Goal: Task Accomplishment & Management: Manage account settings

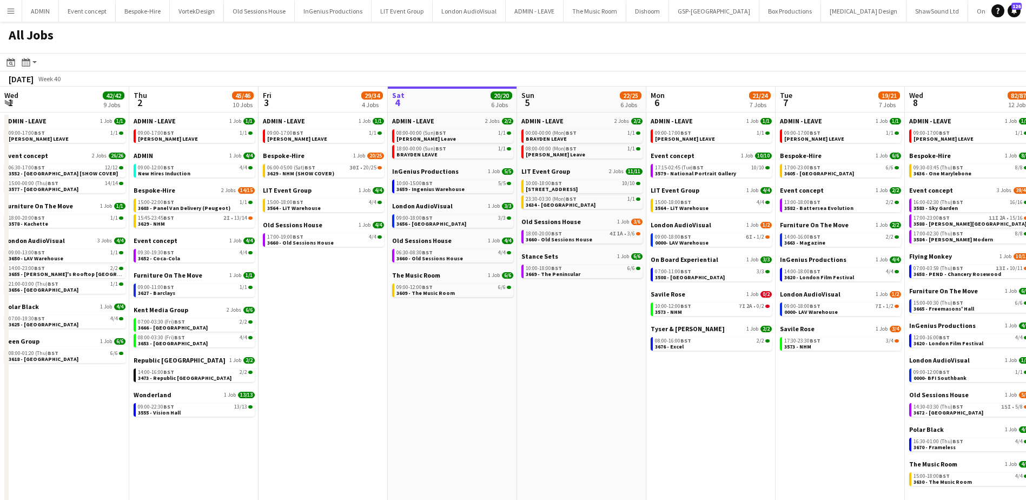
scroll to position [0, 309]
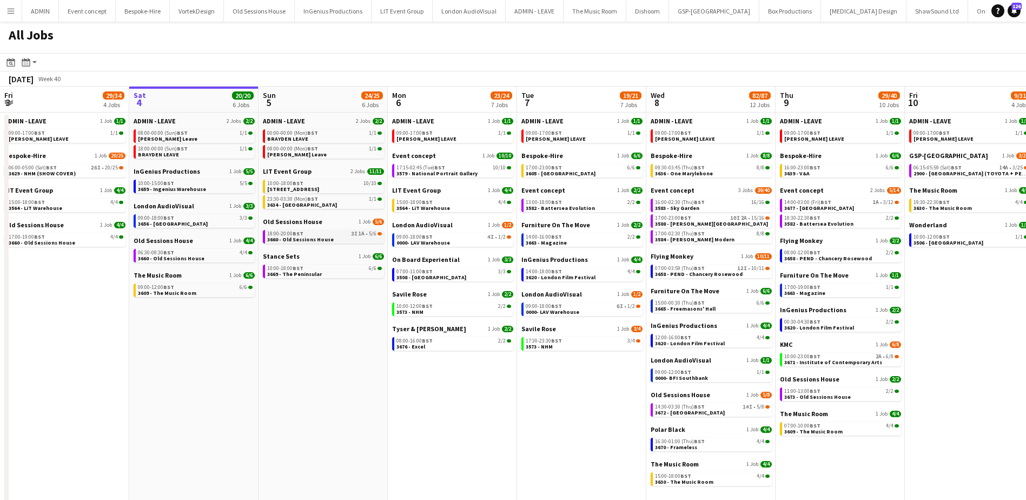
click at [323, 240] on span "3660 - Old Sessions House" at bounding box center [300, 239] width 67 height 7
click at [726, 223] on link "17:00-23:00 BST 10I 2A • 15/16 3588 - Tate Britain" at bounding box center [712, 220] width 115 height 12
click at [422, 244] on span "0000- LAV Warehouse" at bounding box center [423, 242] width 54 height 7
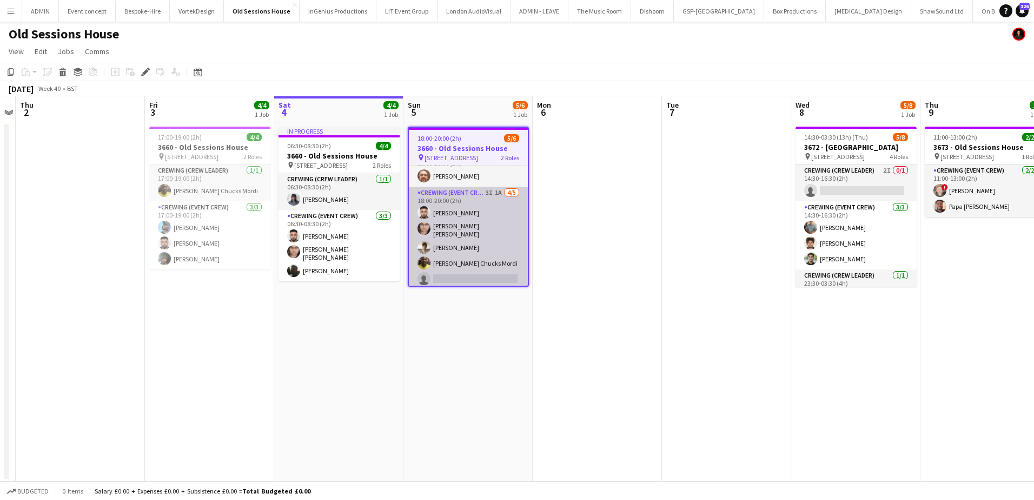
scroll to position [16, 0]
click at [460, 245] on app-card-role "Crewing (Event Crew) 3I 1A 4/5 18:00-20:00 (2h) Caleb Caffoor Ells Jones Nasos …" at bounding box center [468, 237] width 119 height 103
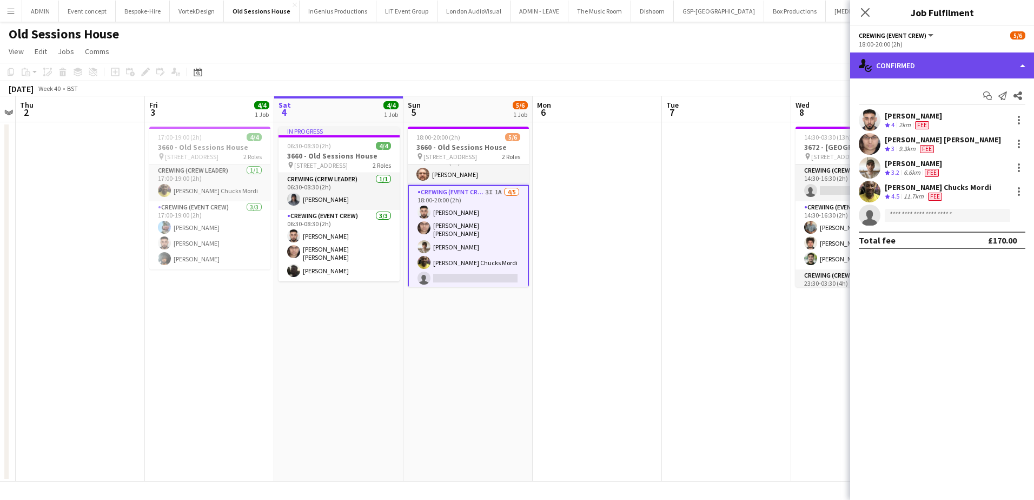
click at [951, 71] on div "single-neutral-actions-check-2 Confirmed" at bounding box center [942, 65] width 184 height 26
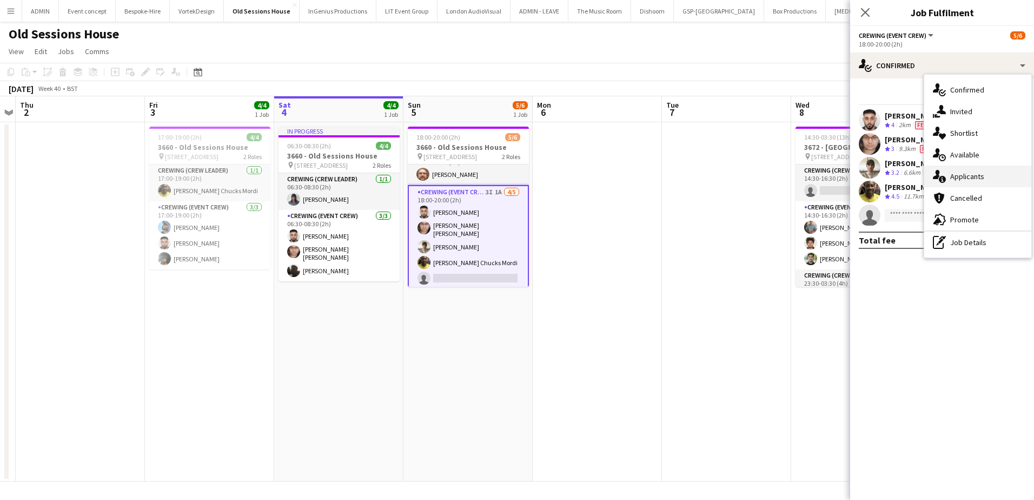
click at [985, 182] on div "single-neutral-actions-information Applicants" at bounding box center [977, 177] width 107 height 22
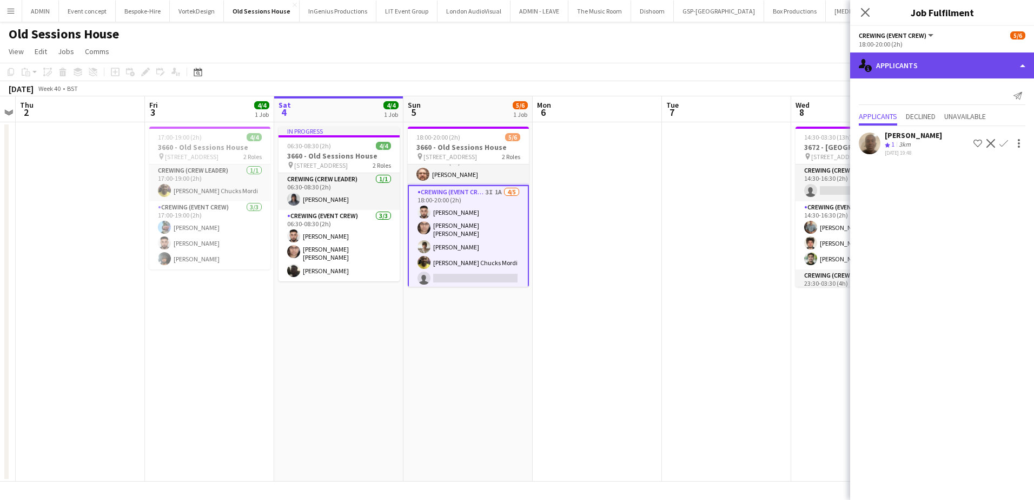
click at [914, 62] on div "single-neutral-actions-information Applicants" at bounding box center [942, 65] width 184 height 26
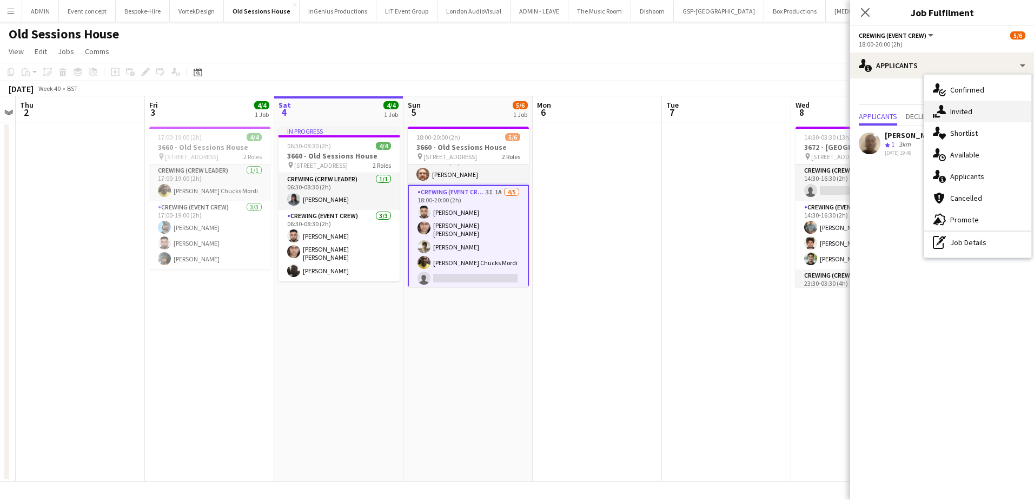
click at [960, 108] on span "Invited" at bounding box center [961, 112] width 22 height 10
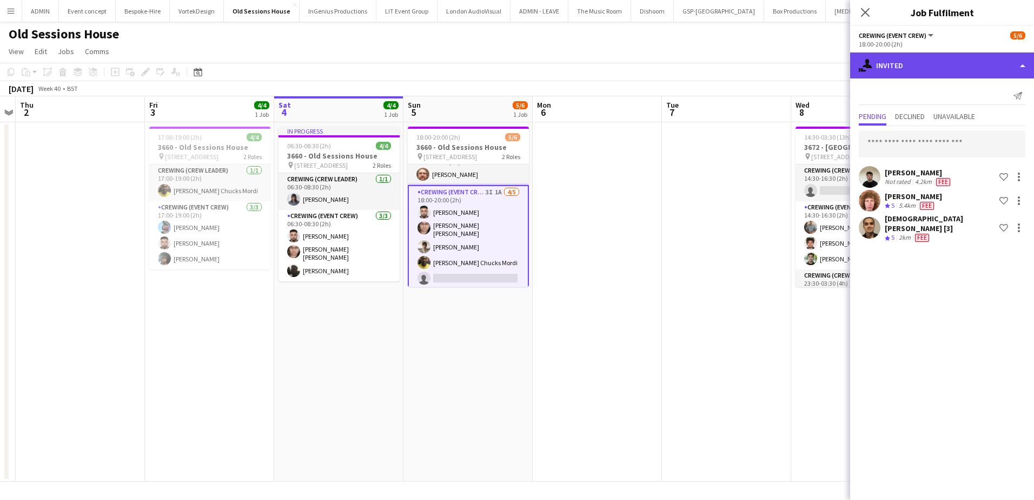
click at [954, 57] on div "single-neutral-actions-share-1 Invited" at bounding box center [942, 65] width 184 height 26
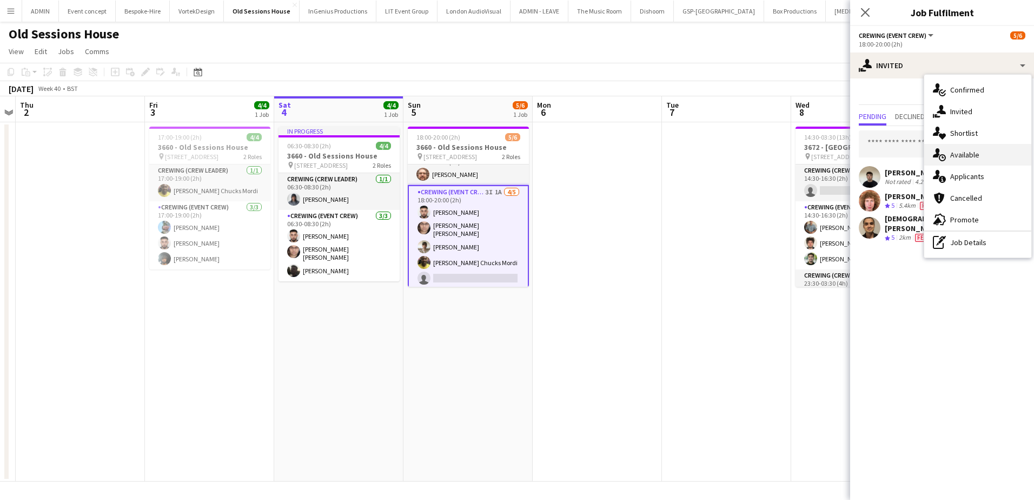
click at [983, 159] on div "single-neutral-actions-upload Available" at bounding box center [977, 155] width 107 height 22
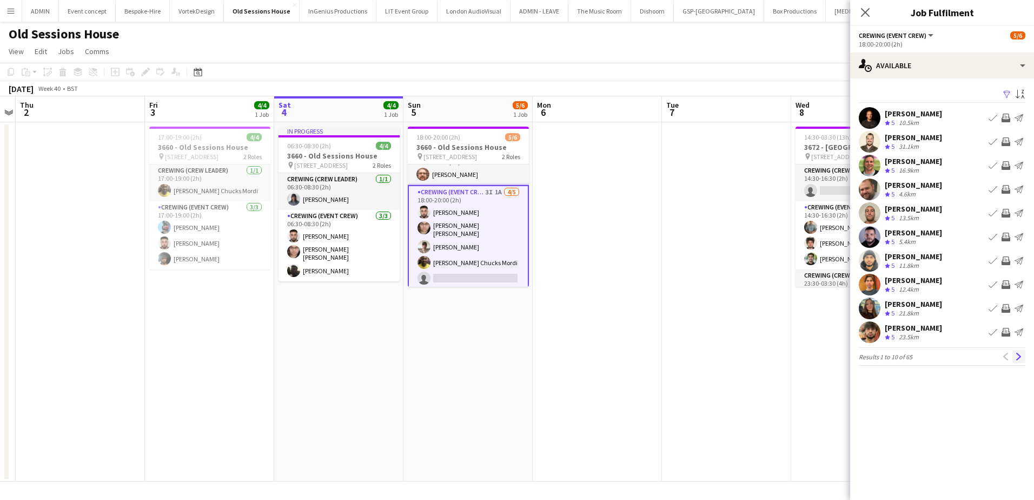
click at [1018, 358] on app-icon "Next" at bounding box center [1019, 357] width 8 height 8
click at [1007, 140] on app-icon "Invite crew" at bounding box center [1006, 141] width 9 height 9
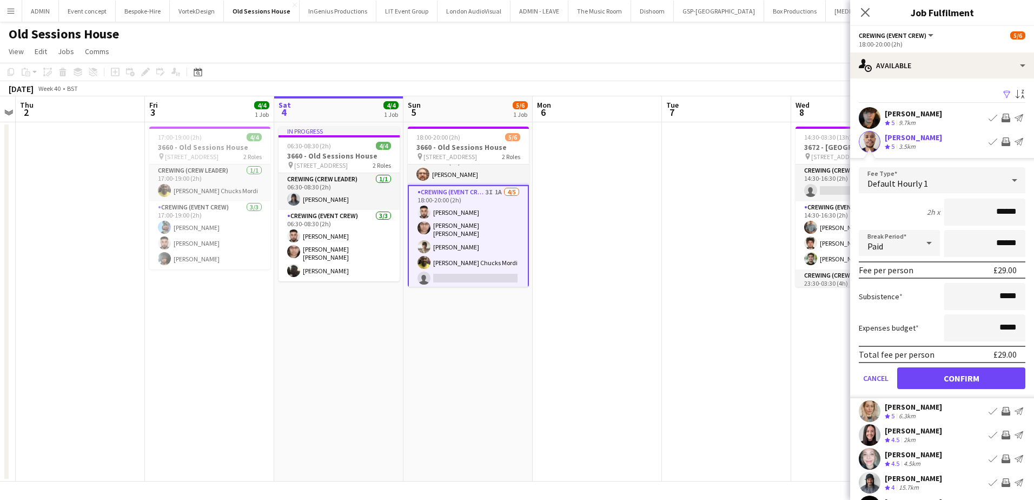
drag, startPoint x: 987, startPoint y: 221, endPoint x: 1018, endPoint y: 215, distance: 31.9
click at [1018, 215] on form "Fee Type Default Hourly 1 2h x ****** Break Period Paid ****** Fee per person £…" at bounding box center [942, 282] width 184 height 231
type input "***"
click at [958, 376] on button "Confirm" at bounding box center [961, 378] width 128 height 22
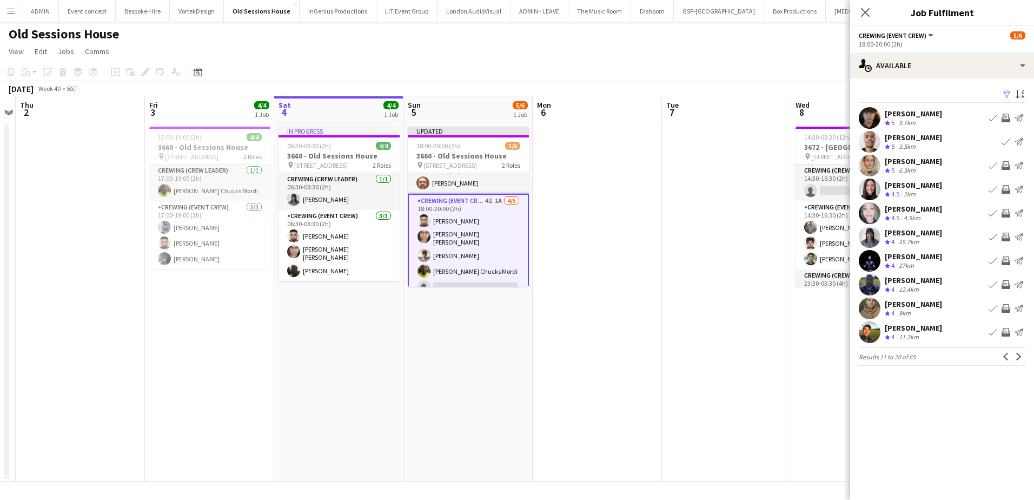
click at [782, 240] on app-date-cell at bounding box center [726, 301] width 129 height 359
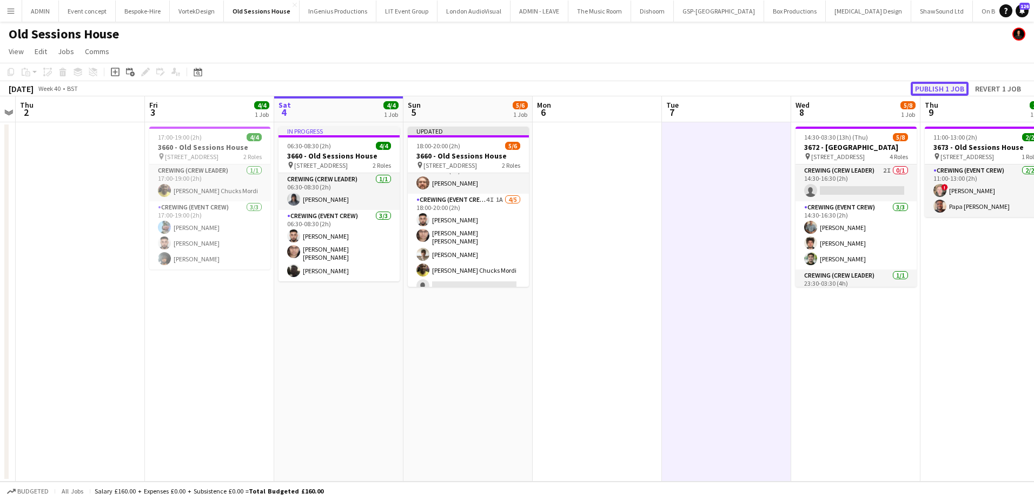
click at [928, 91] on button "Publish 1 job" at bounding box center [940, 89] width 58 height 14
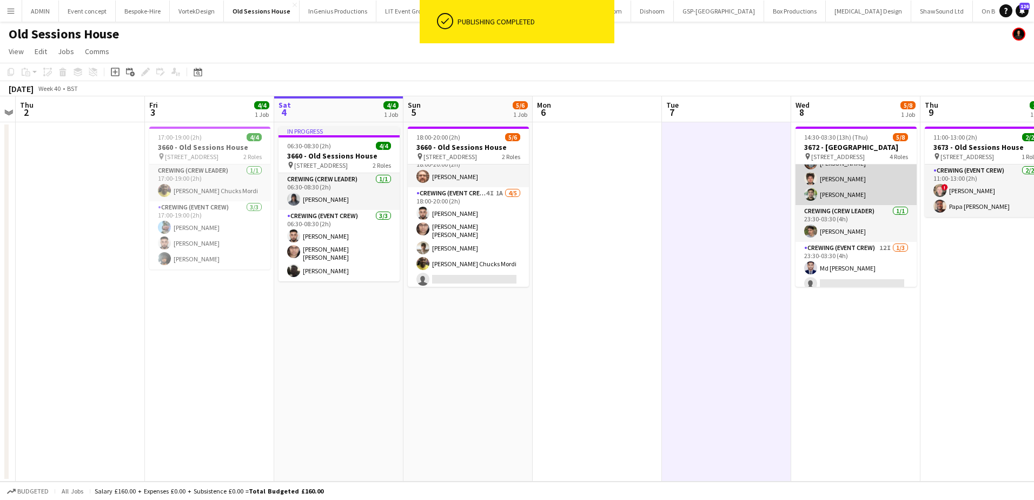
scroll to position [91, 0]
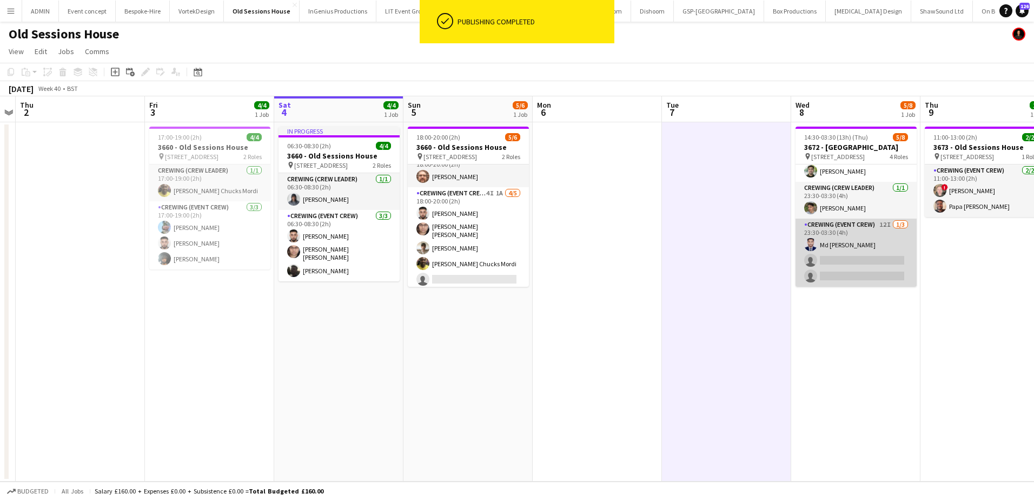
click at [875, 256] on app-card-role "Crewing (Event Crew) 12I 1/3 23:30-03:30 (4h) Md Mosabbit Hridoy single-neutral…" at bounding box center [856, 253] width 121 height 68
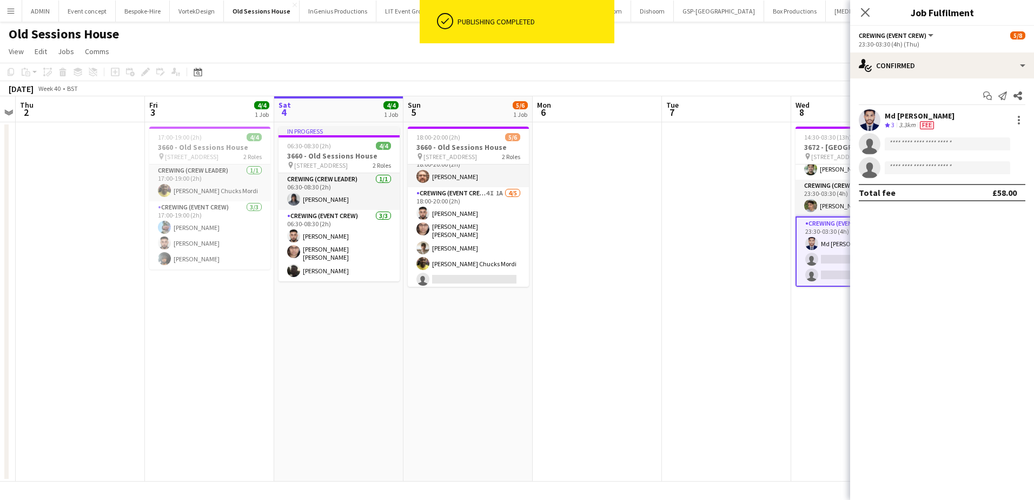
click at [674, 227] on app-date-cell at bounding box center [726, 301] width 129 height 359
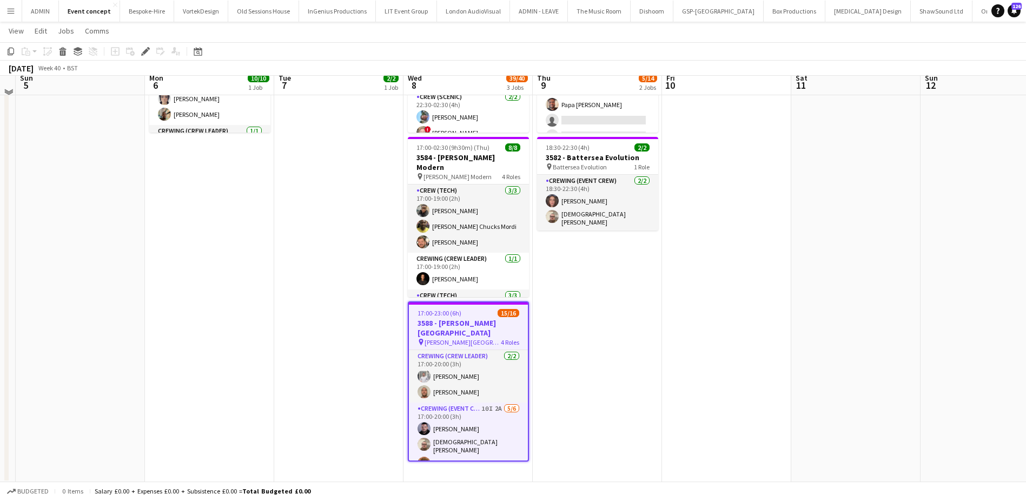
scroll to position [155, 0]
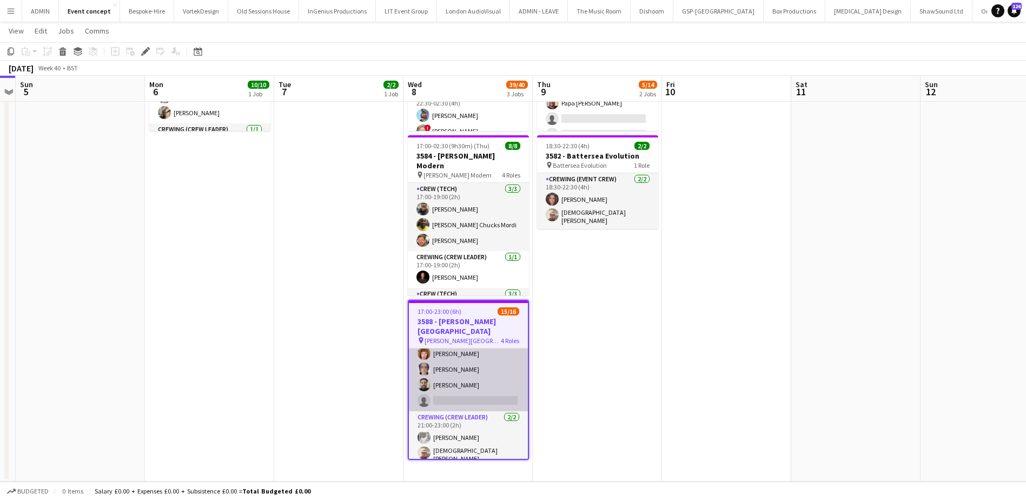
click at [475, 374] on app-card-role "Crewing (Event Crew) 10I 2A 5/6 17:00-20:00 (3h) Paul Fisk Christian Skinner Al…" at bounding box center [468, 352] width 119 height 118
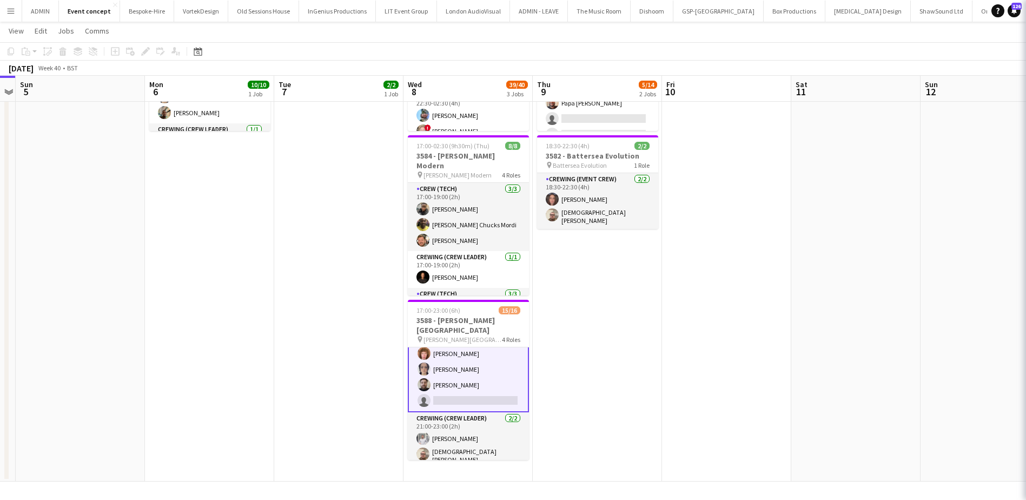
scroll to position [109, 0]
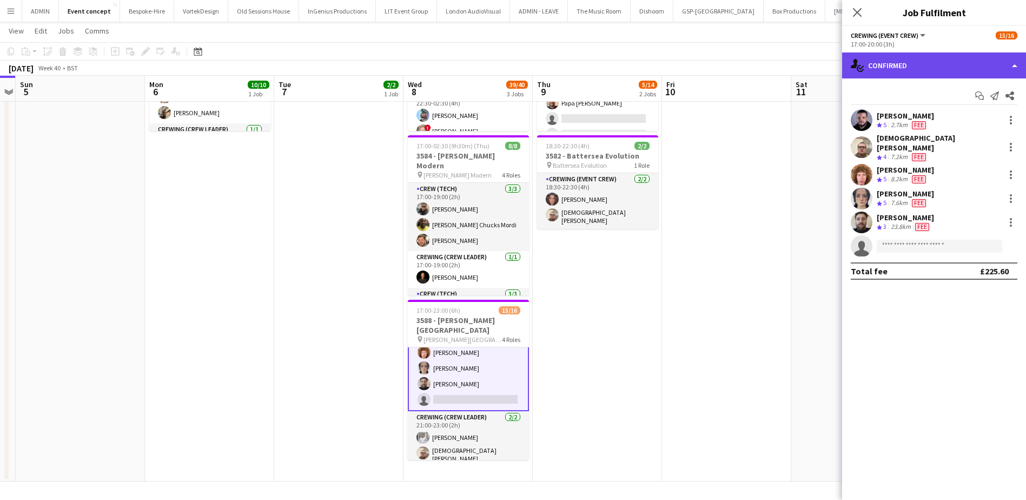
click at [991, 74] on div "single-neutral-actions-check-2 Confirmed" at bounding box center [934, 65] width 184 height 26
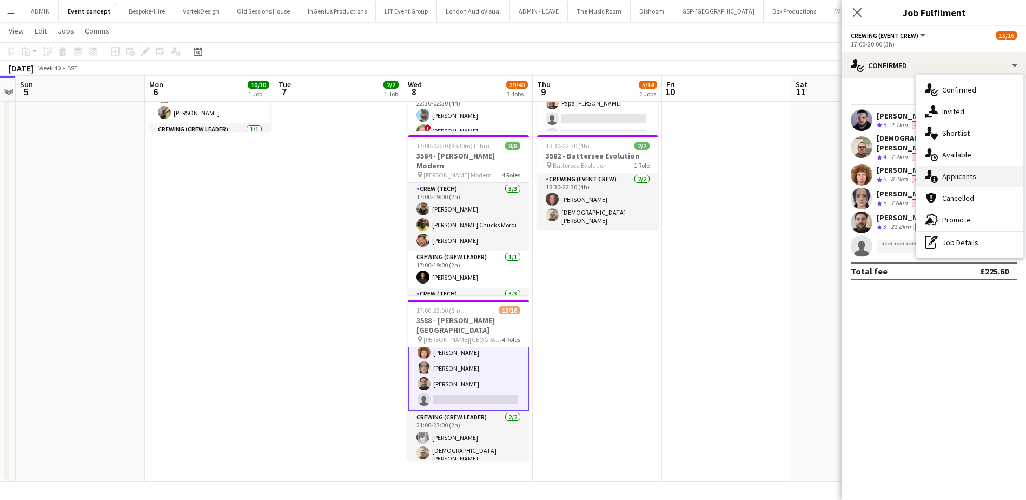
click at [976, 173] on div "single-neutral-actions-information Applicants" at bounding box center [969, 177] width 107 height 22
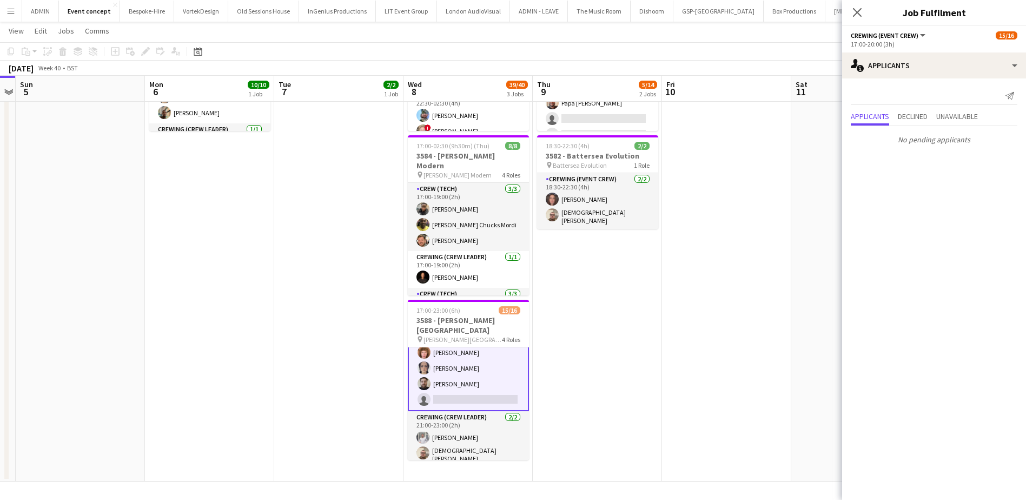
click at [682, 309] on app-date-cell at bounding box center [726, 223] width 129 height 515
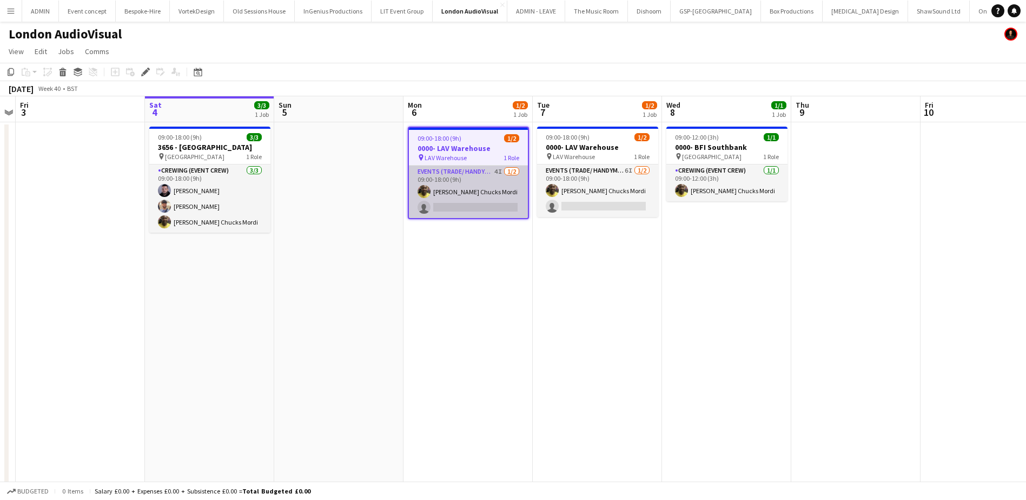
click at [482, 205] on app-card-role "Events (Trade/ Handyman) 4I [DATE] 09:00-18:00 (9h) [PERSON_NAME] Chucks Mordi …" at bounding box center [468, 192] width 119 height 52
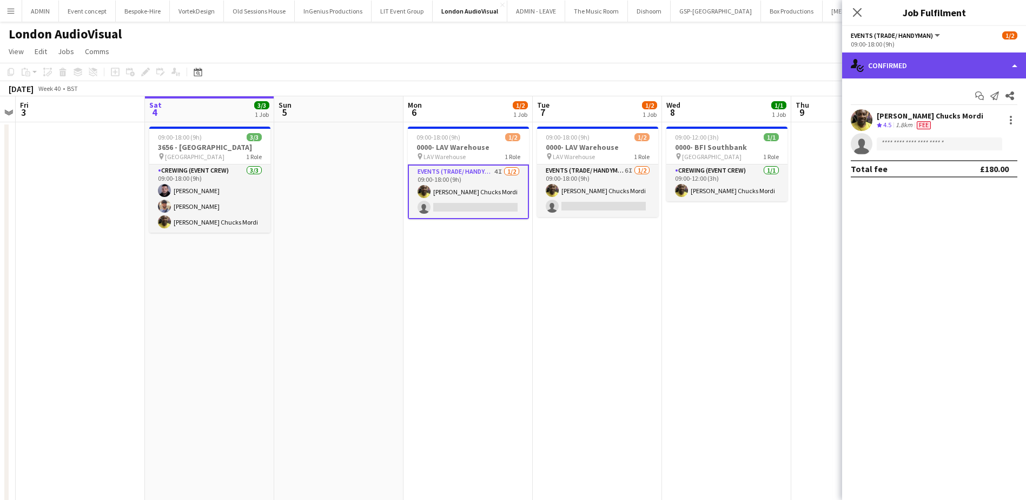
click at [1015, 59] on div "single-neutral-actions-check-2 Confirmed" at bounding box center [934, 65] width 184 height 26
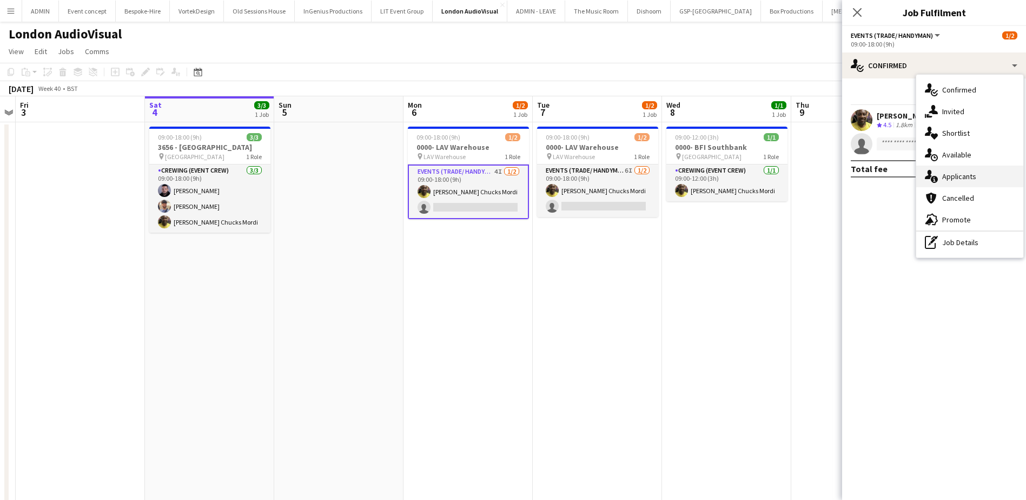
click at [980, 177] on div "single-neutral-actions-information Applicants" at bounding box center [969, 177] width 107 height 22
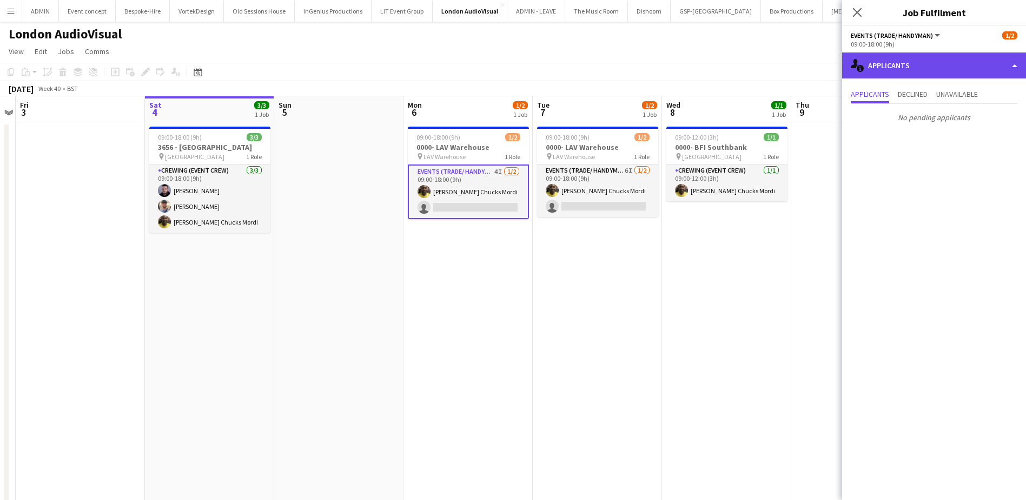
click at [945, 61] on div "single-neutral-actions-information Applicants" at bounding box center [934, 65] width 184 height 26
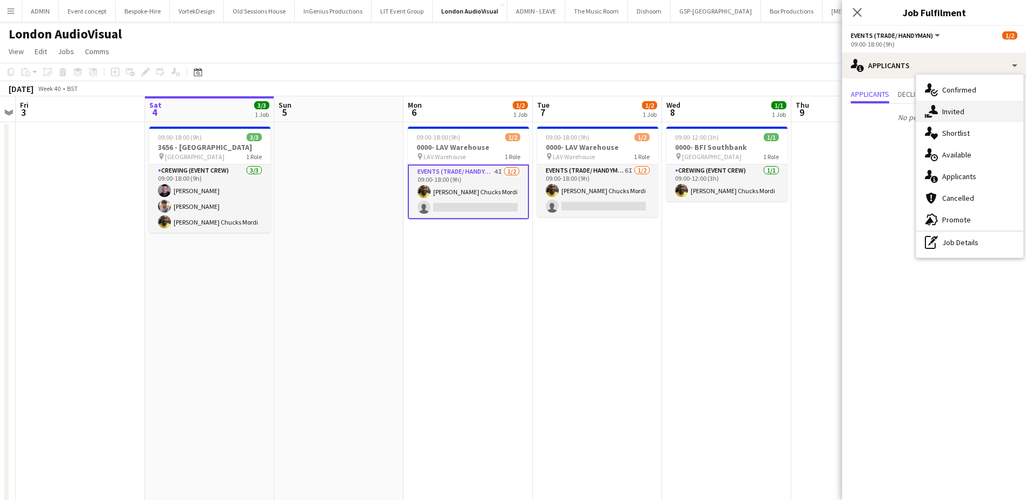
click at [967, 112] on div "single-neutral-actions-share-1 Invited" at bounding box center [969, 112] width 107 height 22
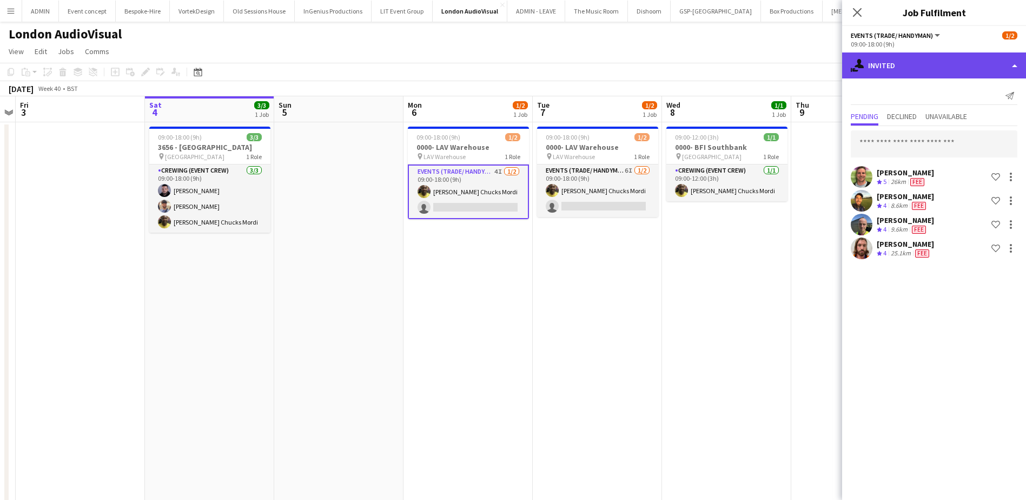
click at [941, 74] on div "single-neutral-actions-share-1 Invited" at bounding box center [934, 65] width 184 height 26
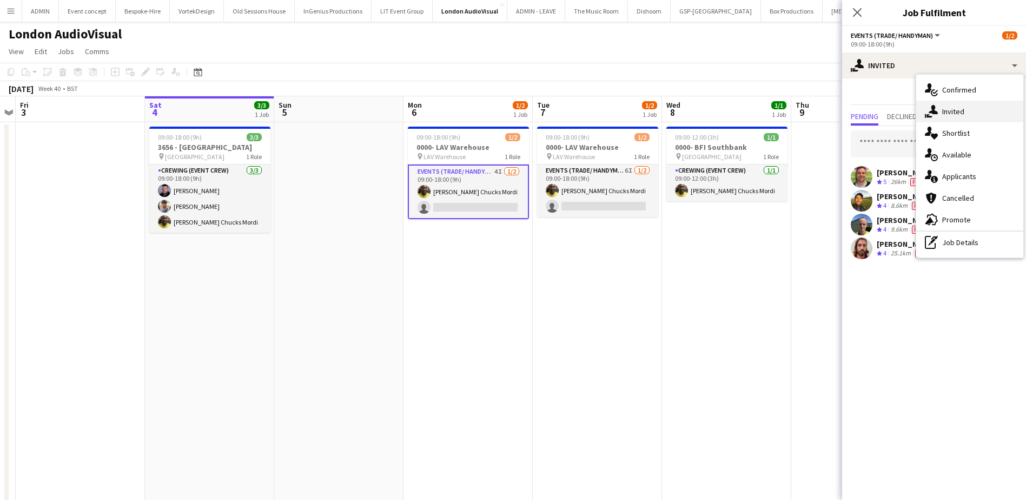
click at [952, 110] on span "Invited" at bounding box center [953, 112] width 22 height 10
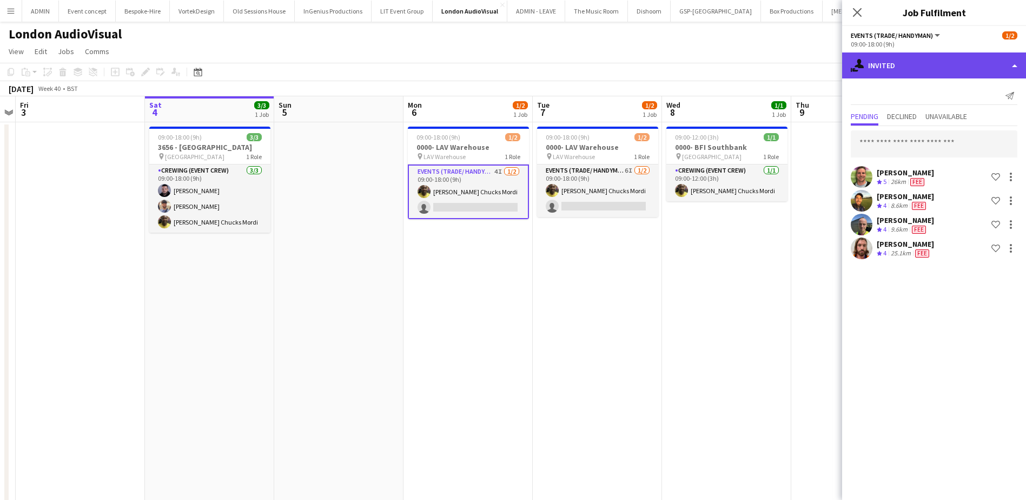
click at [943, 64] on div "single-neutral-actions-share-1 Invited" at bounding box center [934, 65] width 184 height 26
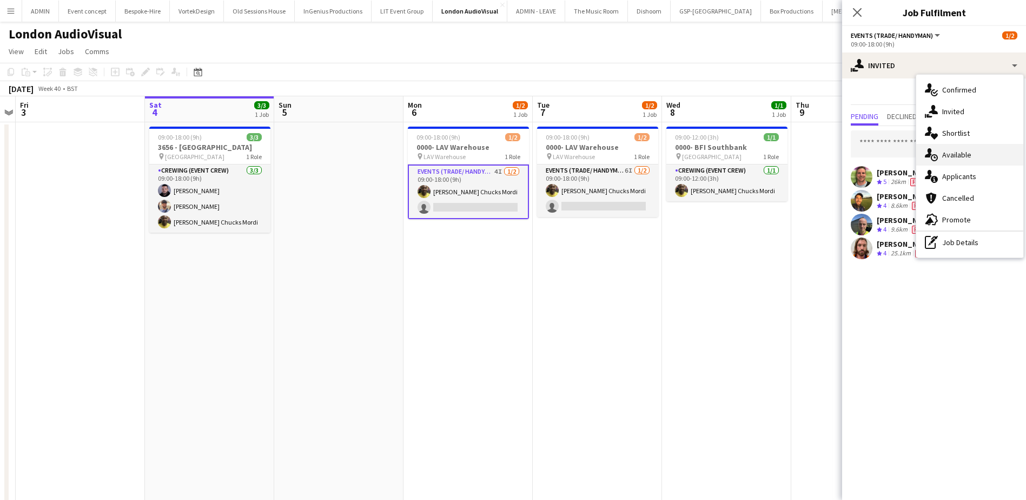
click at [972, 148] on div "single-neutral-actions-upload Available" at bounding box center [969, 155] width 107 height 22
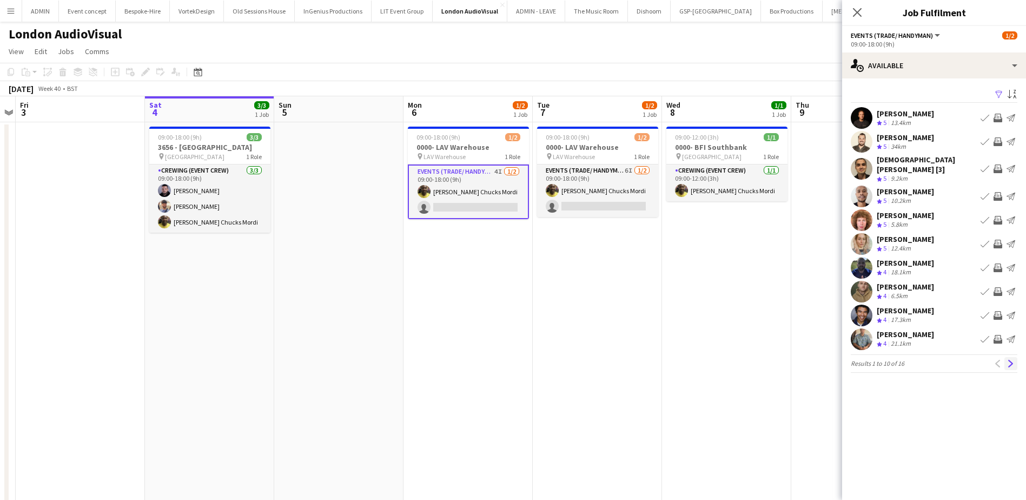
click at [1014, 360] on app-icon "Next" at bounding box center [1011, 364] width 8 height 8
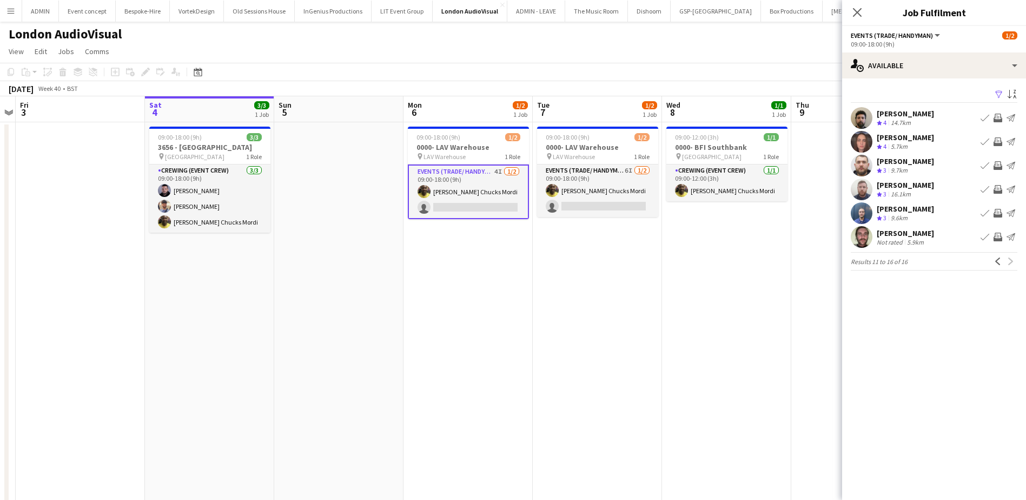
click at [750, 315] on app-date-cell "09:00-12:00 (3h) 1/1 0000- BFI Southbank pin Belvedere Road 1 Role Crewing (Eve…" at bounding box center [726, 361] width 129 height 478
